Goal: Information Seeking & Learning: Learn about a topic

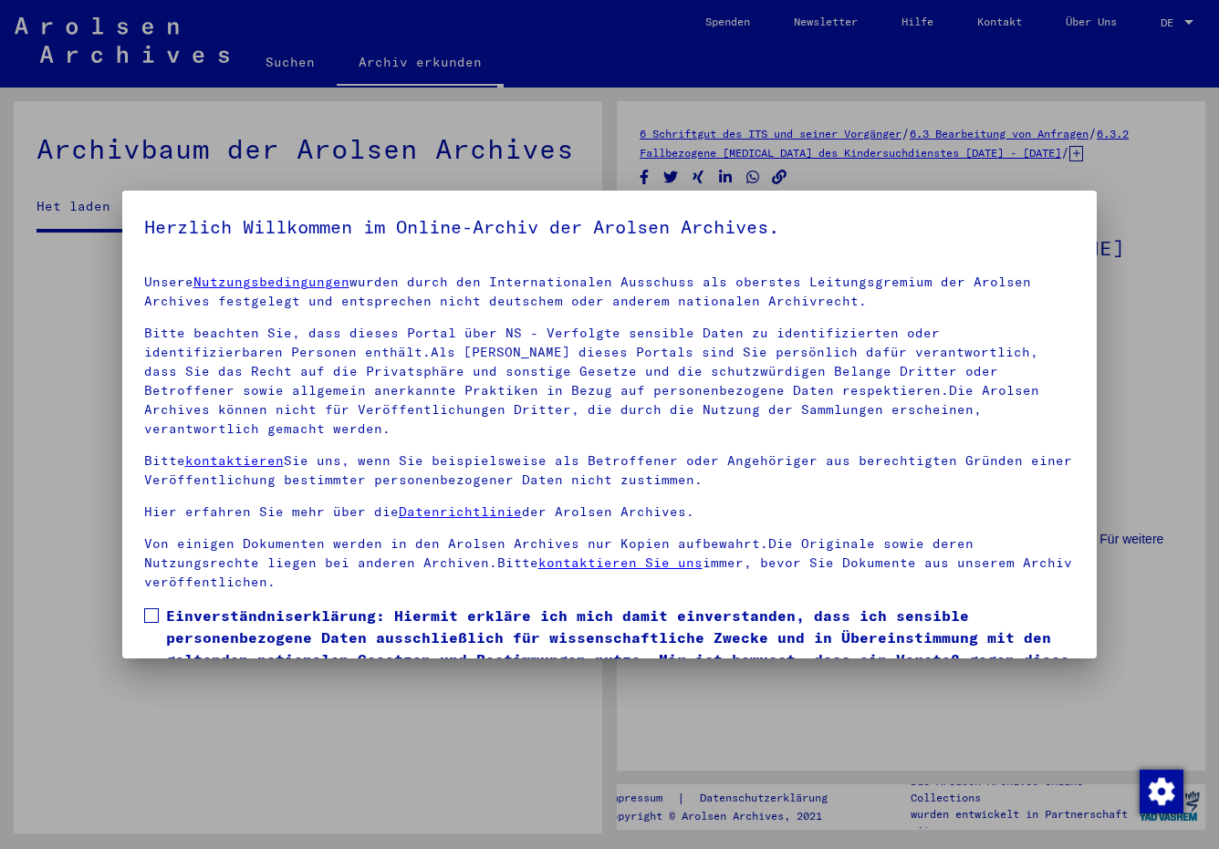
click at [154, 608] on span at bounding box center [151, 615] width 15 height 15
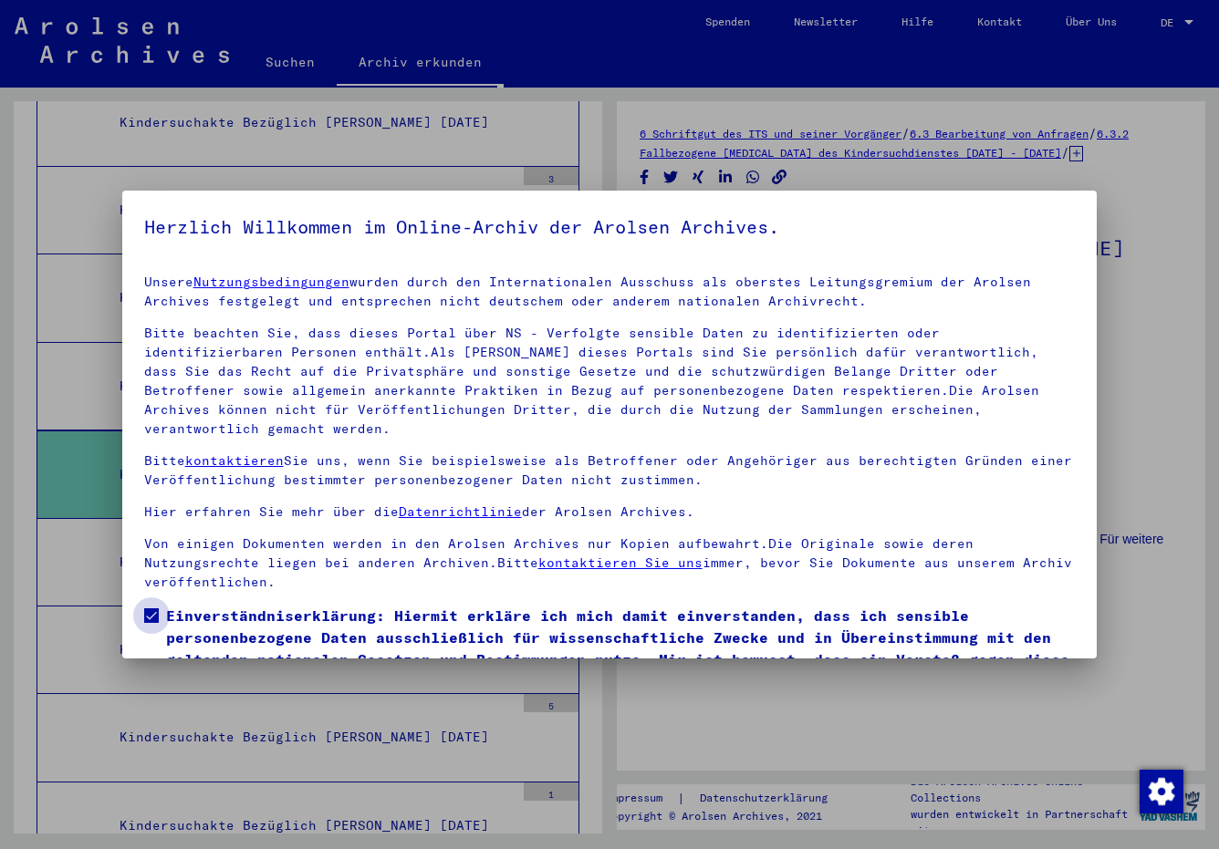
scroll to position [80, 0]
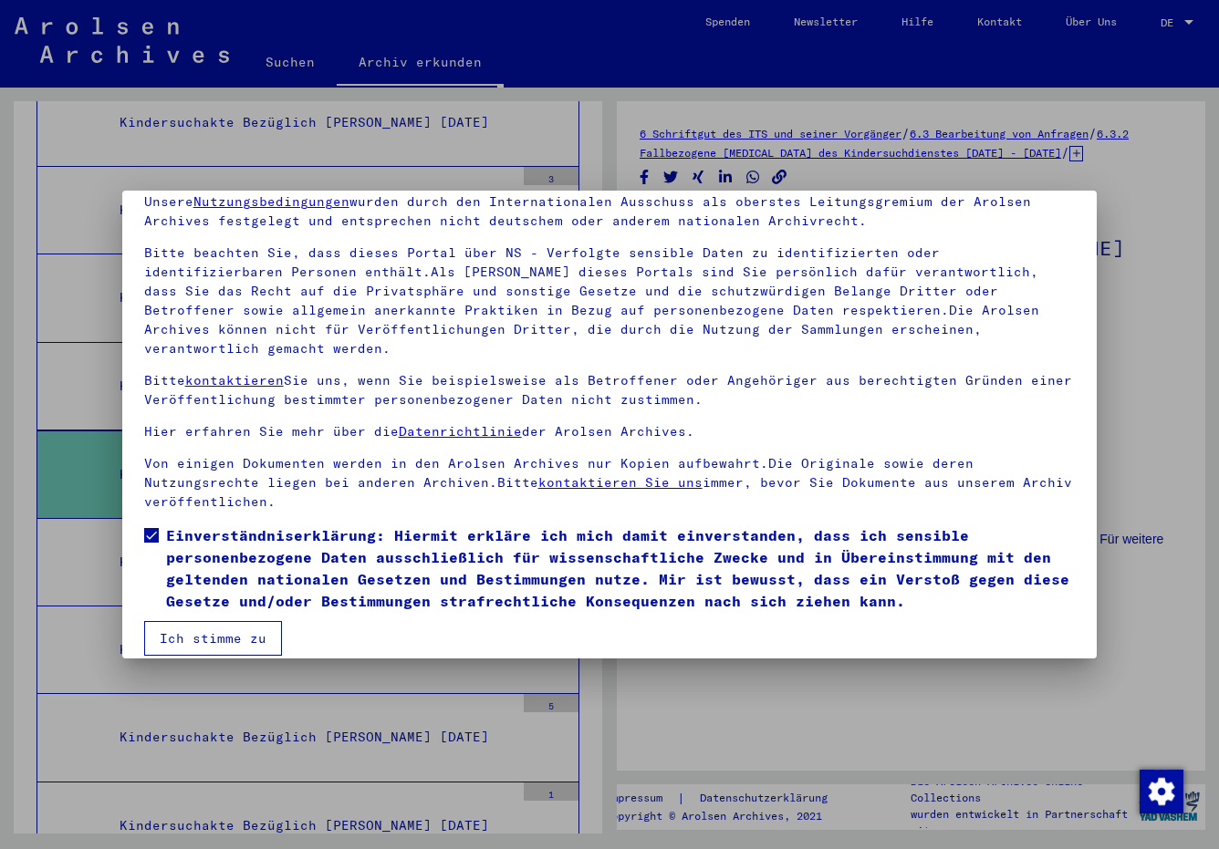
click at [238, 621] on button "Ich stimme zu" at bounding box center [213, 638] width 138 height 35
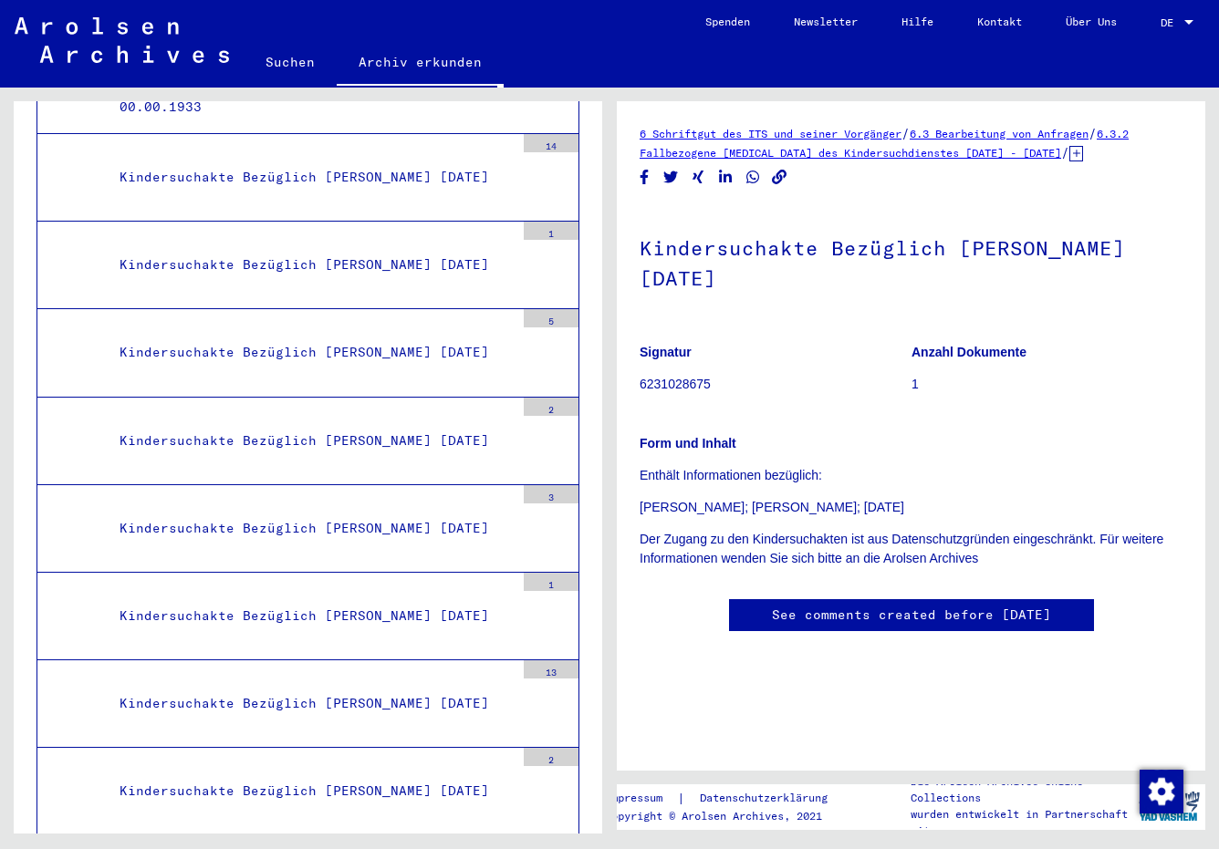
scroll to position [128660, 0]
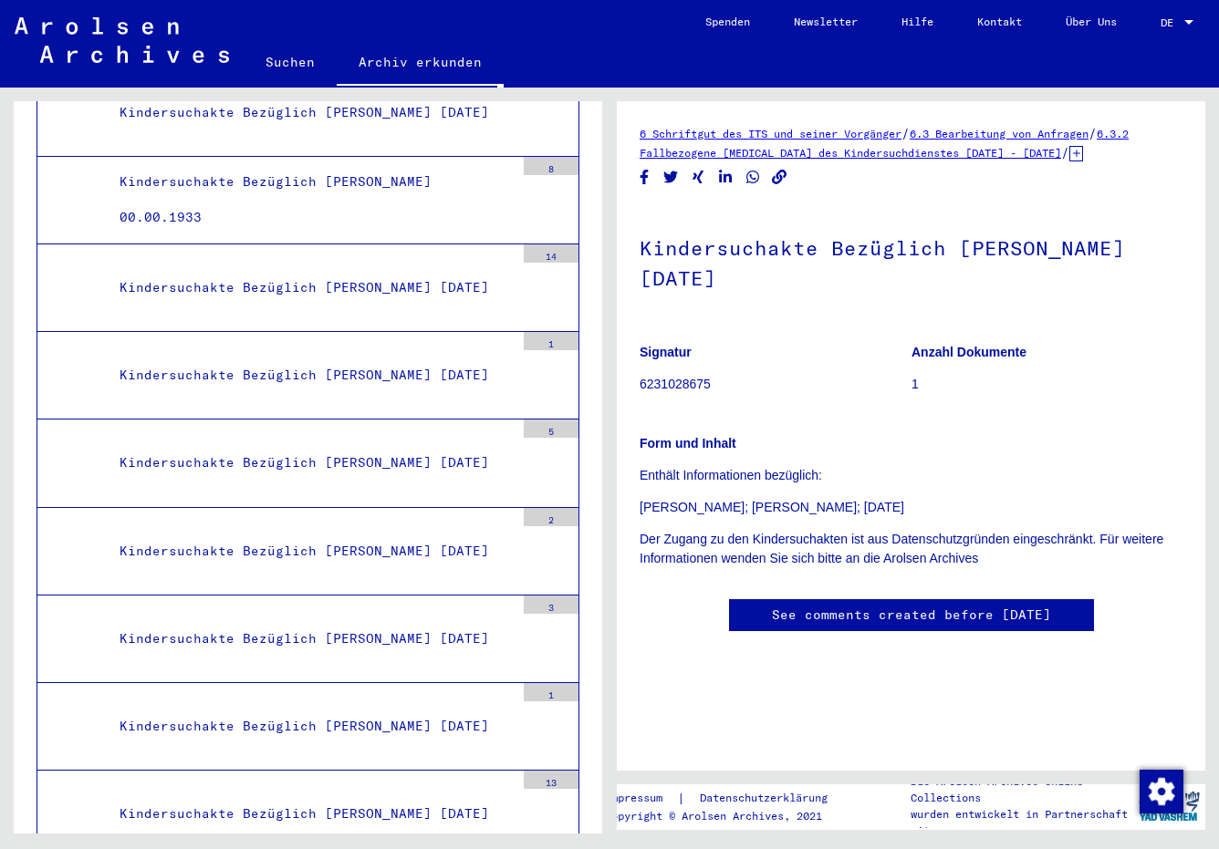
click at [408, 286] on div "Kindersuchakte Bezüglich [PERSON_NAME] [DATE]" at bounding box center [310, 288] width 409 height 36
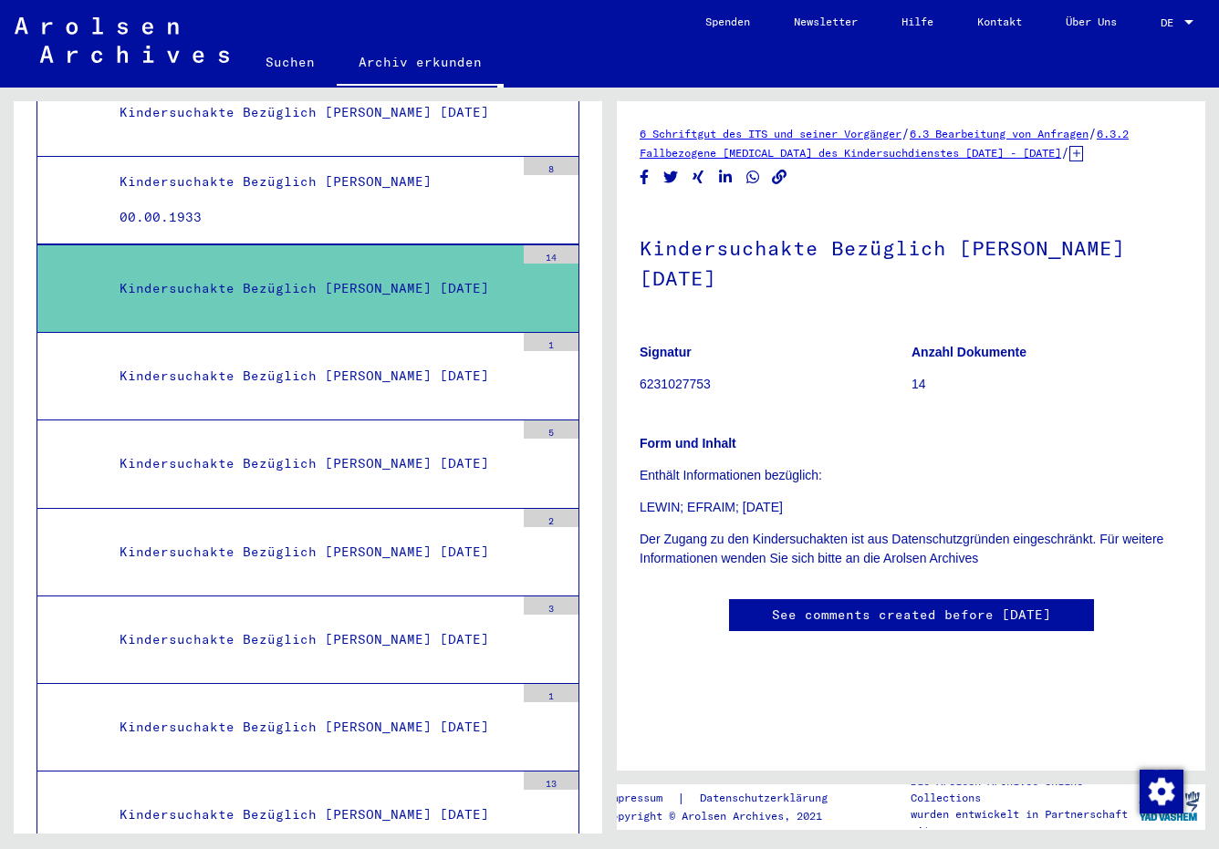
scroll to position [128569, 0]
